Goal: Find specific page/section: Find specific page/section

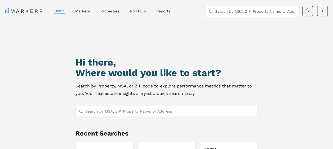
click at [133, 112] on input "Search by MSA, ZIP, Property Name, or Address" at bounding box center [169, 111] width 169 height 11
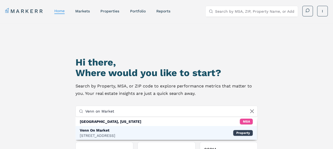
type input "Venn on Market"
click at [115, 130] on div "Venn On Market" at bounding box center [97, 130] width 35 height 5
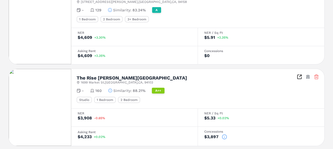
scroll to position [826, 0]
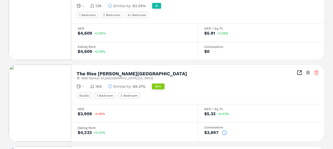
click at [63, 75] on img at bounding box center [40, 103] width 62 height 77
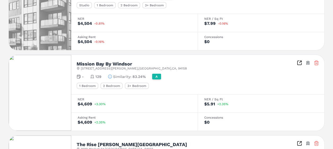
scroll to position [752, 0]
